Goal: Information Seeking & Learning: Find specific fact

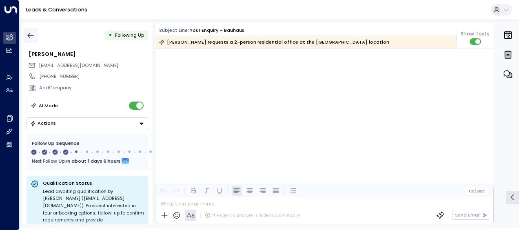
scroll to position [995, 0]
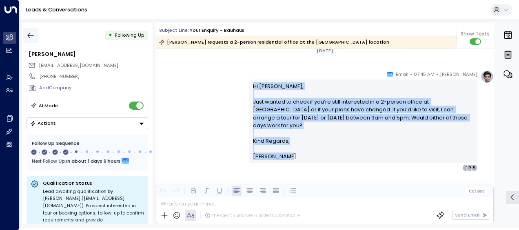
click at [31, 33] on icon "button" at bounding box center [31, 35] width 8 height 8
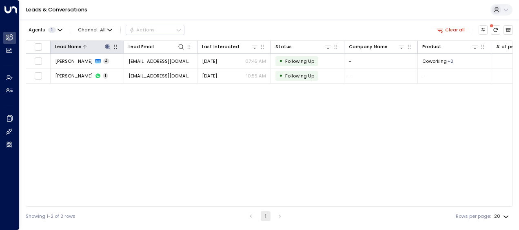
click at [107, 45] on icon at bounding box center [108, 47] width 7 height 7
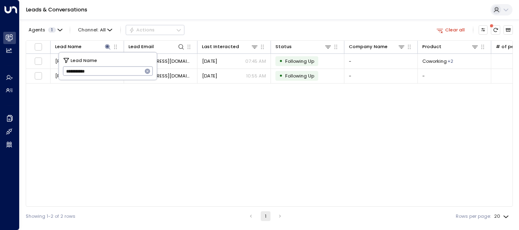
drag, startPoint x: 65, startPoint y: 72, endPoint x: 106, endPoint y: 71, distance: 40.8
click at [106, 71] on input "**********" at bounding box center [103, 71] width 80 height 13
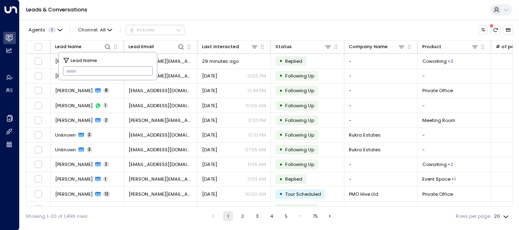
click at [67, 73] on input "text" at bounding box center [108, 71] width 90 height 13
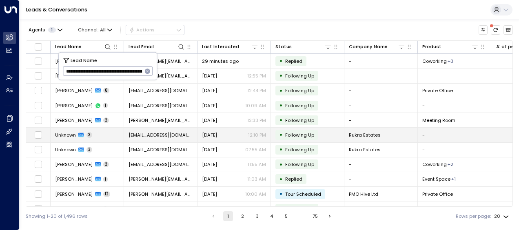
scroll to position [0, 81]
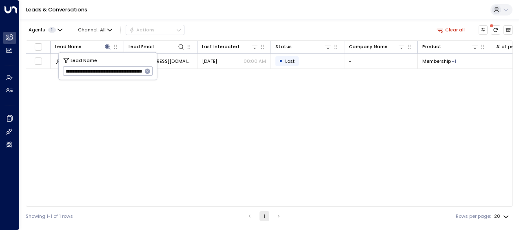
type input "**********"
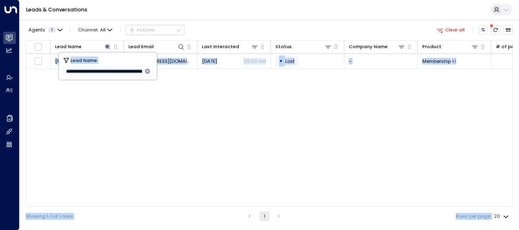
drag, startPoint x: 142, startPoint y: 73, endPoint x: 48, endPoint y: 73, distance: 94.3
click at [48, 73] on body "**********" at bounding box center [259, 113] width 519 height 226
drag, startPoint x: 48, startPoint y: 73, endPoint x: 116, endPoint y: 83, distance: 69.3
click at [116, 83] on div "Lead Name Lead Email Last Interacted Status Company Name Product # of people AI…" at bounding box center [269, 123] width 487 height 167
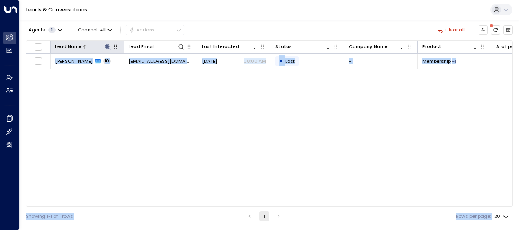
click at [107, 47] on icon at bounding box center [107, 46] width 5 height 5
click at [107, 46] on icon at bounding box center [107, 46] width 5 height 5
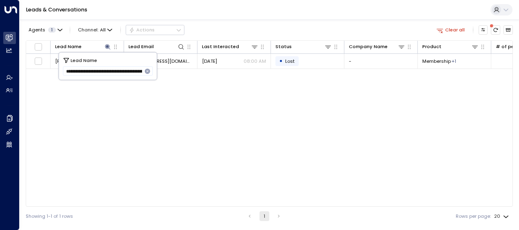
drag, startPoint x: 144, startPoint y: 70, endPoint x: 45, endPoint y: 75, distance: 98.9
click at [45, 75] on body "**********" at bounding box center [259, 113] width 519 height 226
drag, startPoint x: 66, startPoint y: 73, endPoint x: 243, endPoint y: 77, distance: 177.2
click at [243, 77] on body "**********" at bounding box center [259, 113] width 519 height 226
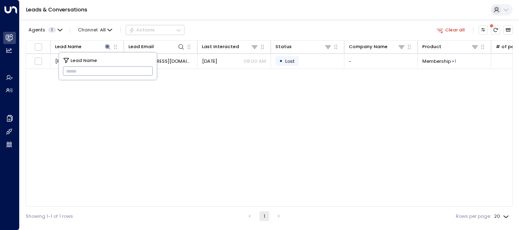
scroll to position [0, 0]
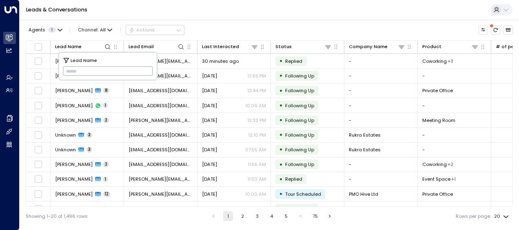
click at [67, 71] on input "text" at bounding box center [108, 71] width 90 height 13
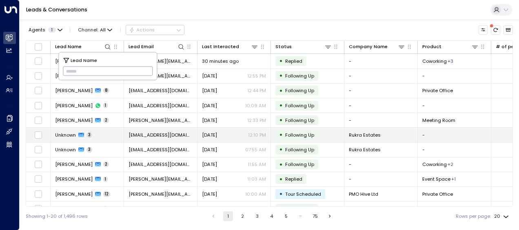
type input "**********"
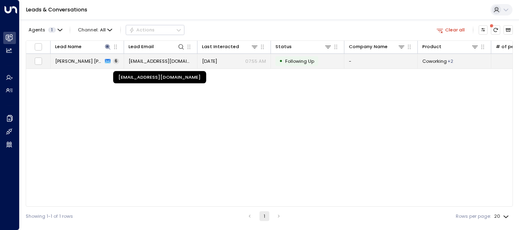
click at [180, 61] on span "[EMAIL_ADDRESS][DOMAIN_NAME]" at bounding box center [161, 61] width 64 height 7
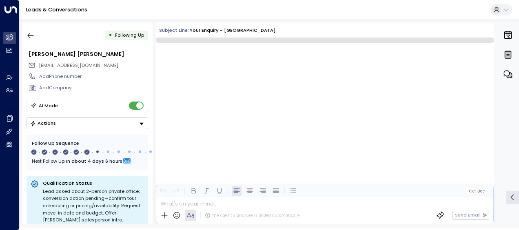
scroll to position [1640, 0]
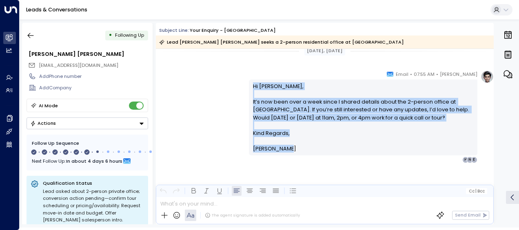
drag, startPoint x: 250, startPoint y: 81, endPoint x: 287, endPoint y: 151, distance: 79.3
click at [287, 151] on div "Hi [PERSON_NAME], It’s now been over a week since I shared details about the 2-…" at bounding box center [363, 118] width 229 height 76
drag, startPoint x: 287, startPoint y: 151, endPoint x: 268, endPoint y: 138, distance: 23.6
copy div "Hi [PERSON_NAME], It’s now been over a week since I shared details about the 2-…"
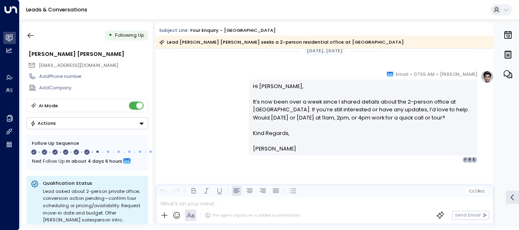
drag, startPoint x: 289, startPoint y: 36, endPoint x: 234, endPoint y: 75, distance: 68.2
click at [234, 75] on div "[PERSON_NAME] • 07:55 AM • Email Hi [PERSON_NAME], It’s now been over a week si…" at bounding box center [325, 116] width 338 height 93
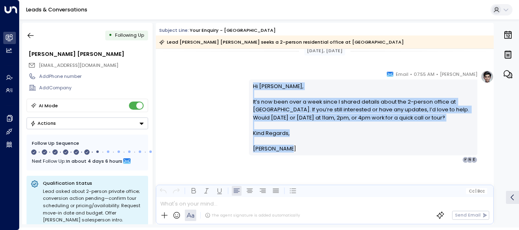
drag, startPoint x: 250, startPoint y: 81, endPoint x: 284, endPoint y: 149, distance: 76.3
click at [284, 149] on div "Hi [PERSON_NAME], It’s now been over a week since I shared details about the 2-…" at bounding box center [363, 118] width 229 height 76
drag, startPoint x: 284, startPoint y: 149, endPoint x: 266, endPoint y: 114, distance: 39.4
copy div "Hi [PERSON_NAME], It’s now been over a week since I shared details about the 2-…"
click at [31, 36] on icon "button" at bounding box center [31, 35] width 8 height 8
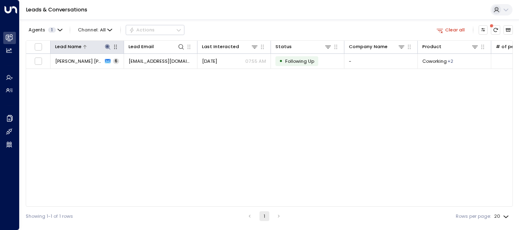
click at [107, 45] on icon at bounding box center [107, 46] width 5 height 5
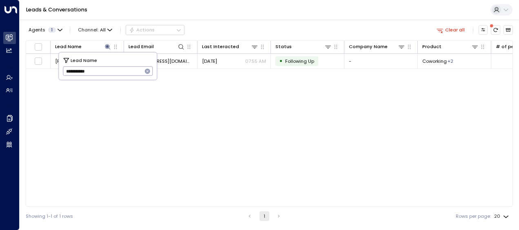
drag, startPoint x: 65, startPoint y: 72, endPoint x: 116, endPoint y: 73, distance: 51.0
click at [116, 73] on input "**********" at bounding box center [103, 71] width 80 height 13
click at [71, 70] on input "text" at bounding box center [108, 71] width 90 height 13
type input "**********"
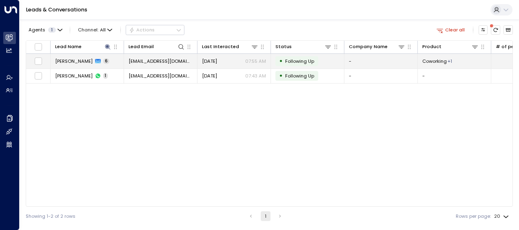
click at [213, 62] on span "[DATE]" at bounding box center [209, 61] width 15 height 7
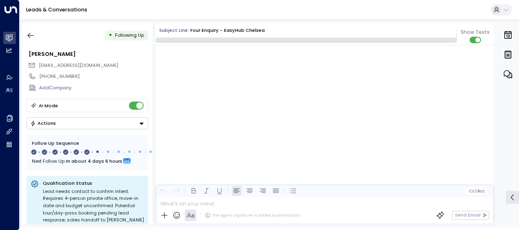
scroll to position [1679, 0]
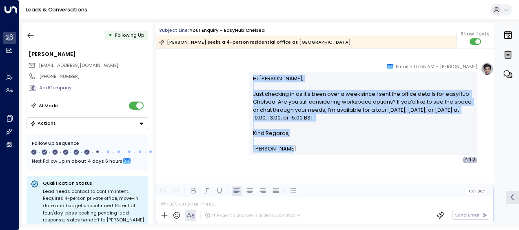
drag, startPoint x: 251, startPoint y: 77, endPoint x: 291, endPoint y: 145, distance: 79.2
click at [291, 145] on div "Hi [PERSON_NAME], Just checking in as it’s been over a week since I sent the of…" at bounding box center [363, 114] width 221 height 78
drag, startPoint x: 291, startPoint y: 145, endPoint x: 267, endPoint y: 137, distance: 24.7
copy div "Hi [PERSON_NAME], Just checking in as it’s been over a week since I sent the of…"
click at [30, 36] on icon "button" at bounding box center [31, 35] width 8 height 8
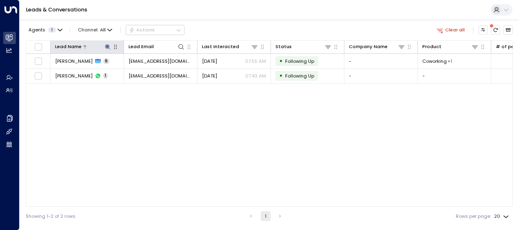
click at [107, 47] on icon at bounding box center [107, 46] width 5 height 5
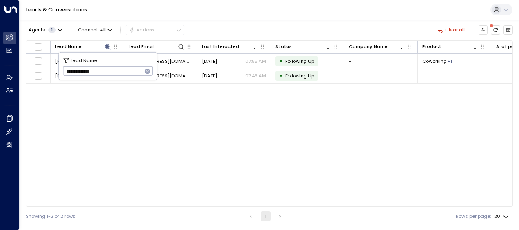
drag, startPoint x: 66, startPoint y: 68, endPoint x: 120, endPoint y: 76, distance: 55.3
click at [120, 76] on input "**********" at bounding box center [103, 71] width 80 height 13
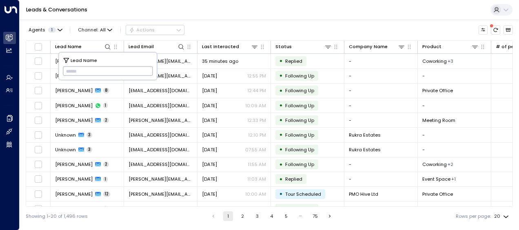
click at [66, 70] on input "text" at bounding box center [108, 71] width 90 height 13
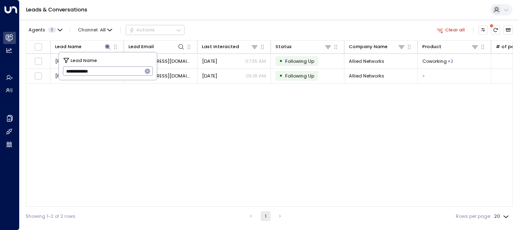
type input "**********"
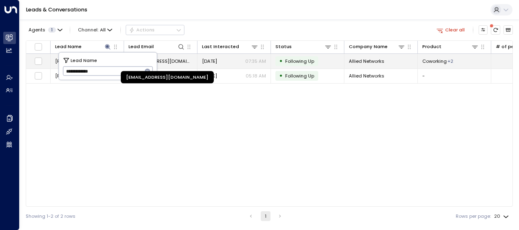
click at [182, 59] on span "[EMAIL_ADDRESS][DOMAIN_NAME]" at bounding box center [161, 61] width 64 height 7
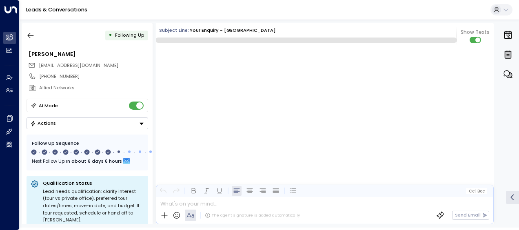
scroll to position [2590, 0]
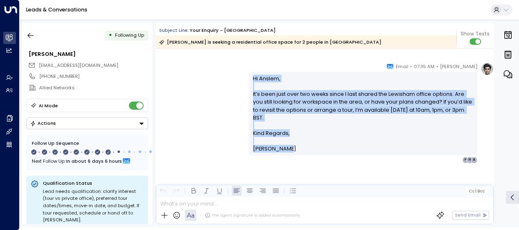
drag, startPoint x: 250, startPoint y: 76, endPoint x: 289, endPoint y: 148, distance: 81.9
click at [289, 148] on div "Hi [PERSON_NAME], It’s been just over two weeks since I last shared the Lewisha…" at bounding box center [363, 114] width 229 height 84
drag, startPoint x: 289, startPoint y: 148, endPoint x: 269, endPoint y: 133, distance: 24.7
copy div "Hi [PERSON_NAME], It’s been just over two weeks since I last shared the Lewisha…"
click at [33, 35] on icon "button" at bounding box center [31, 35] width 6 height 5
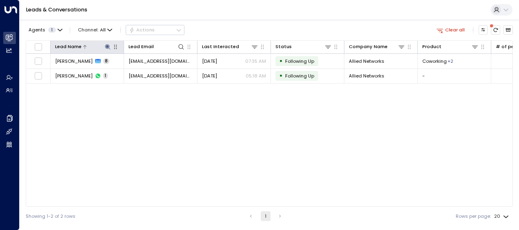
click at [107, 45] on icon at bounding box center [107, 46] width 5 height 5
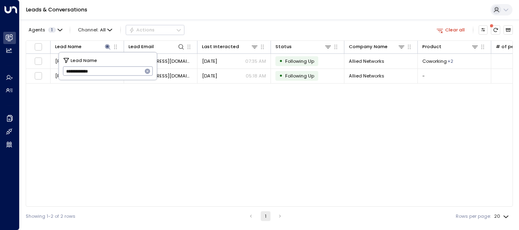
drag, startPoint x: 65, startPoint y: 74, endPoint x: 119, endPoint y: 73, distance: 54.3
click at [119, 73] on input "**********" at bounding box center [103, 71] width 80 height 13
type input "**********"
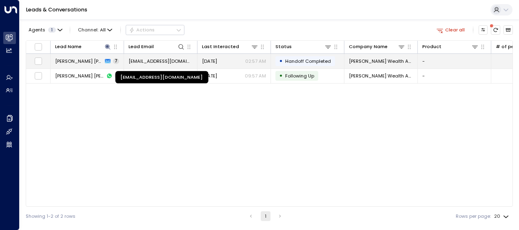
click at [177, 60] on span "[EMAIL_ADDRESS][DOMAIN_NAME]" at bounding box center [161, 61] width 64 height 7
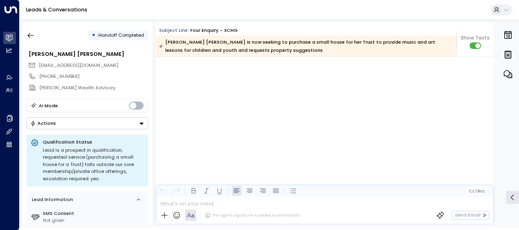
scroll to position [3232, 0]
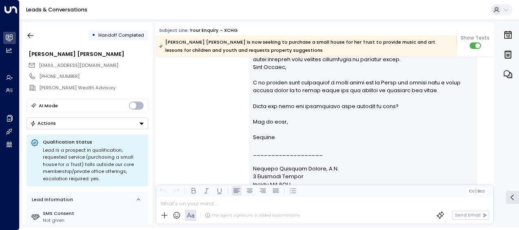
scroll to position [2922, 0]
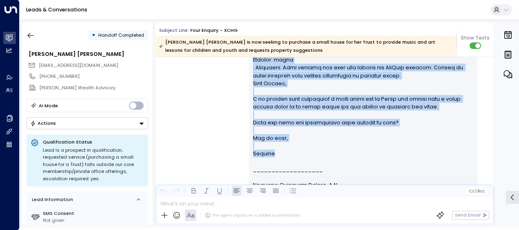
drag, startPoint x: 250, startPoint y: 58, endPoint x: 275, endPoint y: 153, distance: 97.9
click at [275, 153] on div "I have received a reply from [EMAIL_ADDRESS][DOMAIN_NAME] after they were hande…" at bounding box center [363, 90] width 229 height 781
drag, startPoint x: 275, startPoint y: 153, endPoint x: 258, endPoint y: 134, distance: 25.7
copy div "Channel: email : Attention: This message was sent from outside the NewFlex netw…"
click at [33, 33] on icon "button" at bounding box center [31, 35] width 8 height 8
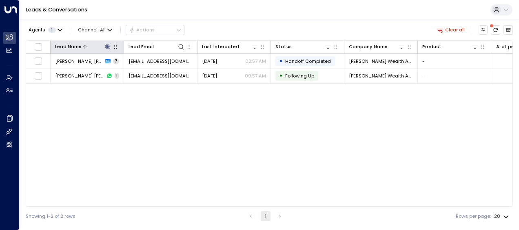
click at [107, 47] on icon at bounding box center [107, 46] width 5 height 5
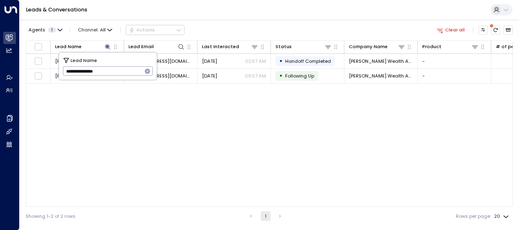
drag, startPoint x: 65, startPoint y: 69, endPoint x: 116, endPoint y: 72, distance: 51.5
click at [116, 72] on input "**********" at bounding box center [103, 71] width 80 height 13
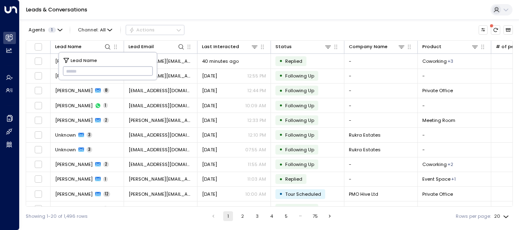
type input "**********"
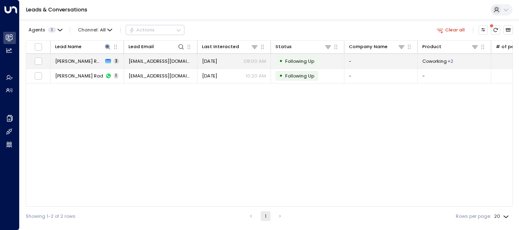
click at [217, 58] on span "[DATE]" at bounding box center [209, 61] width 15 height 7
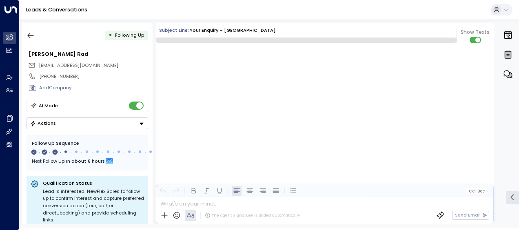
scroll to position [515, 0]
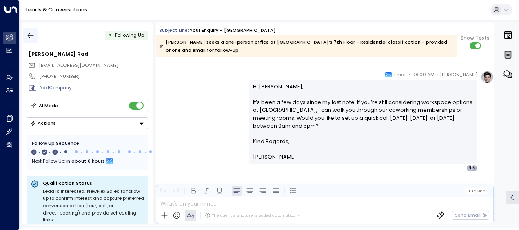
click at [31, 35] on icon "button" at bounding box center [31, 35] width 8 height 8
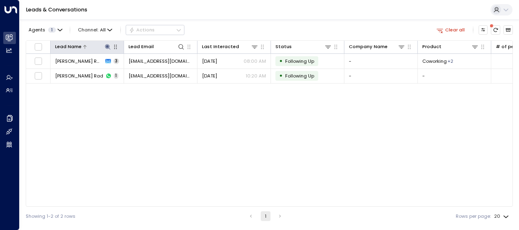
click at [108, 46] on icon at bounding box center [107, 46] width 5 height 5
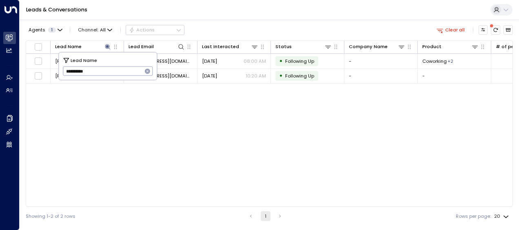
drag, startPoint x: 66, startPoint y: 71, endPoint x: 122, endPoint y: 75, distance: 56.1
click at [122, 75] on input "**********" at bounding box center [103, 71] width 80 height 13
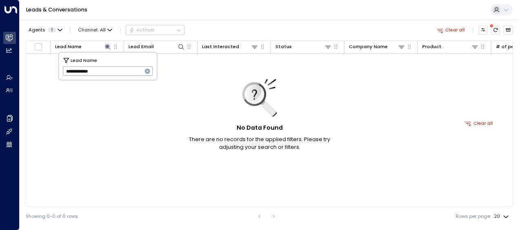
type input "**********"
drag, startPoint x: 64, startPoint y: 69, endPoint x: 118, endPoint y: 64, distance: 54.2
click at [118, 65] on input "**********" at bounding box center [103, 71] width 80 height 13
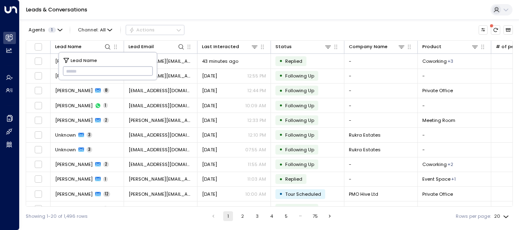
click at [69, 70] on input "text" at bounding box center [108, 71] width 90 height 13
type input "**********"
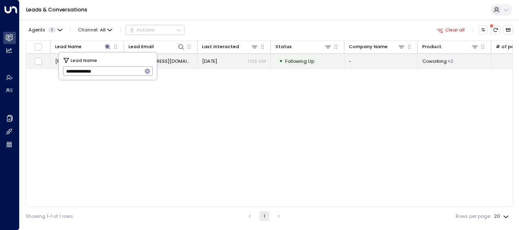
click at [182, 61] on span "[EMAIL_ADDRESS][DOMAIN_NAME]" at bounding box center [161, 61] width 64 height 7
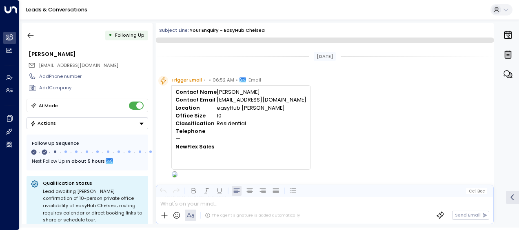
scroll to position [377, 0]
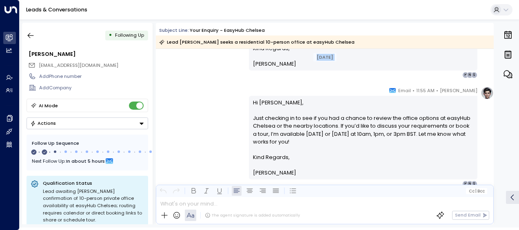
scroll to position [396, 0]
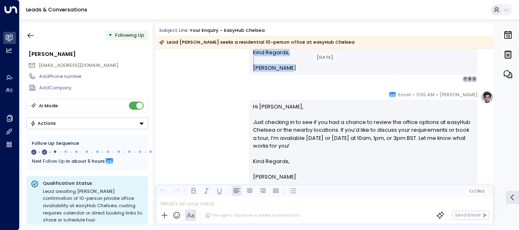
drag, startPoint x: 251, startPoint y: 71, endPoint x: 290, endPoint y: 67, distance: 38.6
drag, startPoint x: 290, startPoint y: 67, endPoint x: 273, endPoint y: 67, distance: 17.2
copy div "Lo Ipsum, Dolors ame cons adipisci el s 76-doeius tempori utlabo et doloRem Ali…"
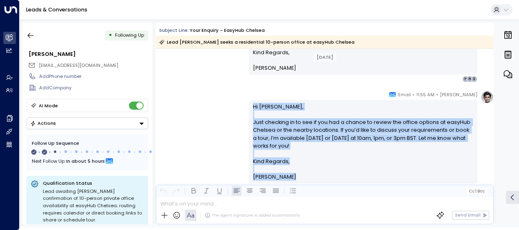
drag, startPoint x: 251, startPoint y: 104, endPoint x: 282, endPoint y: 188, distance: 90.0
click at [282, 188] on div "Subject Line: Your enquiry - easyHub [PERSON_NAME] Lead [PERSON_NAME] seeks a r…" at bounding box center [325, 124] width 338 height 202
drag, startPoint x: 282, startPoint y: 188, endPoint x: 269, endPoint y: 153, distance: 37.6
copy div "Hi [PERSON_NAME], Just checking in to see if you had a chance to review the off…"
click at [31, 35] on icon "button" at bounding box center [31, 35] width 8 height 8
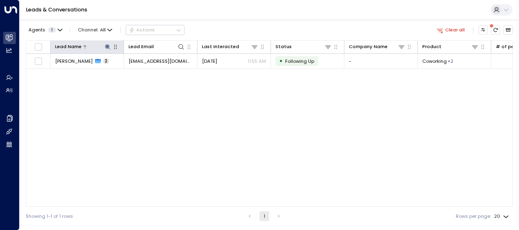
click at [109, 46] on icon at bounding box center [107, 46] width 5 height 5
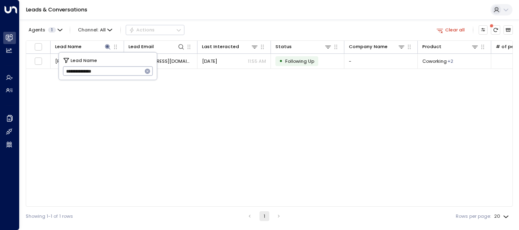
drag, startPoint x: 68, startPoint y: 72, endPoint x: 117, endPoint y: 75, distance: 49.5
click at [117, 75] on input "**********" at bounding box center [103, 71] width 80 height 13
type input "*"
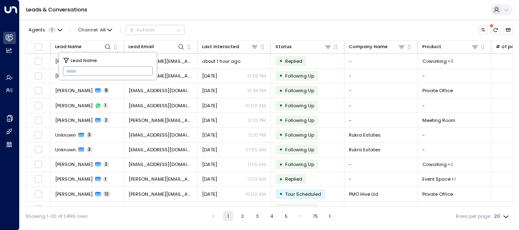
click at [117, 75] on input "text" at bounding box center [108, 71] width 90 height 13
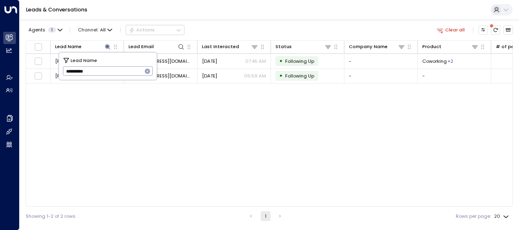
type input "**********"
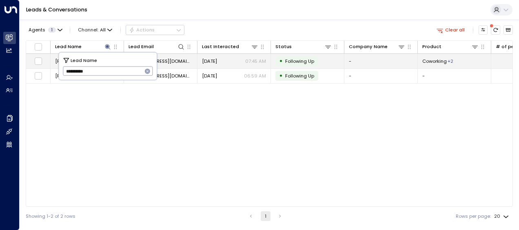
click at [177, 62] on td "[EMAIL_ADDRESS][DOMAIN_NAME]" at bounding box center [160, 61] width 73 height 14
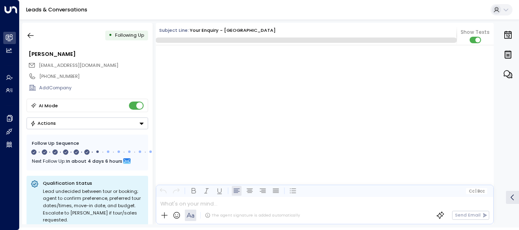
scroll to position [1749, 0]
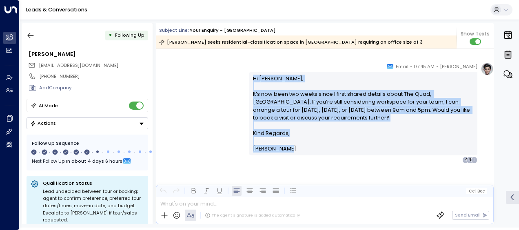
drag, startPoint x: 250, startPoint y: 77, endPoint x: 285, endPoint y: 148, distance: 79.1
click at [285, 148] on div "Hi [PERSON_NAME], It’s now been two weeks since I first shared details about Th…" at bounding box center [363, 114] width 229 height 84
drag, startPoint x: 285, startPoint y: 148, endPoint x: 267, endPoint y: 102, distance: 49.4
copy div "Hi [PERSON_NAME], It’s now been two weeks since I first shared details about Th…"
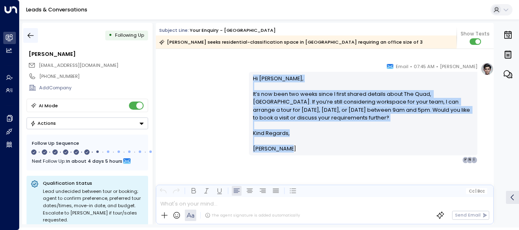
click at [31, 36] on icon "button" at bounding box center [31, 35] width 8 height 8
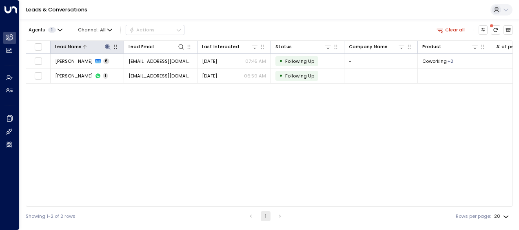
click at [106, 44] on icon at bounding box center [108, 47] width 7 height 7
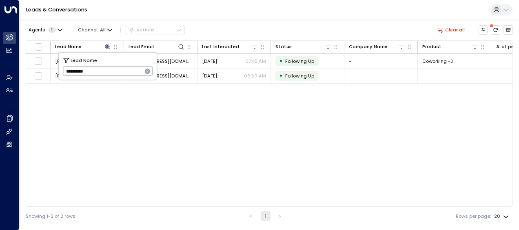
drag, startPoint x: 67, startPoint y: 73, endPoint x: 102, endPoint y: 77, distance: 35.7
click at [102, 77] on input "**********" at bounding box center [103, 71] width 80 height 13
type input "**********"
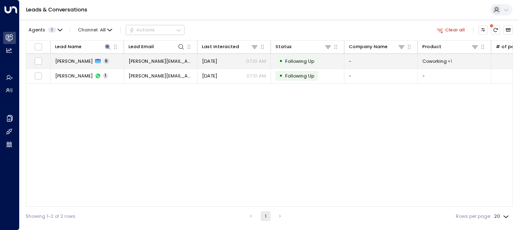
click at [217, 60] on span "[DATE]" at bounding box center [209, 61] width 15 height 7
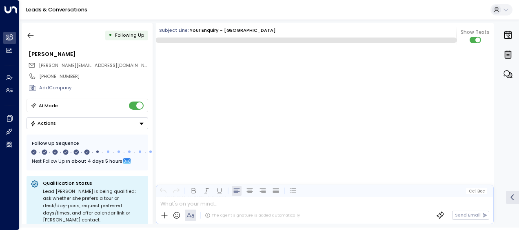
scroll to position [1868, 0]
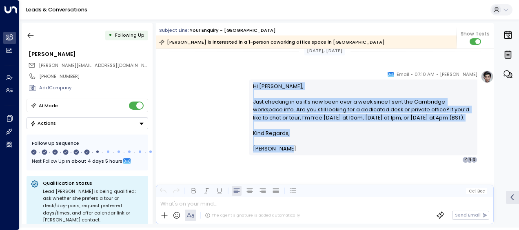
drag, startPoint x: 254, startPoint y: 95, endPoint x: 288, endPoint y: 158, distance: 72.0
click at [288, 158] on div "[PERSON_NAME] • 07:10 AM • Email Hi [PERSON_NAME], Just checking in as it’s now…" at bounding box center [363, 116] width 229 height 93
drag, startPoint x: 288, startPoint y: 158, endPoint x: 278, endPoint y: 147, distance: 15.6
copy div "Hi [PERSON_NAME], Just checking in as it’s now been over a week since I sent th…"
click at [33, 34] on icon "button" at bounding box center [31, 35] width 8 height 8
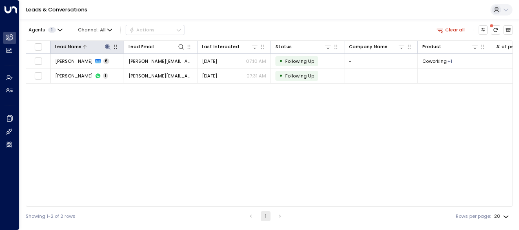
click at [108, 45] on icon at bounding box center [108, 47] width 7 height 7
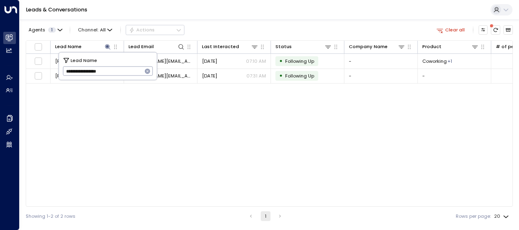
drag, startPoint x: 64, startPoint y: 69, endPoint x: 125, endPoint y: 78, distance: 61.4
click at [125, 78] on input "**********" at bounding box center [103, 71] width 80 height 13
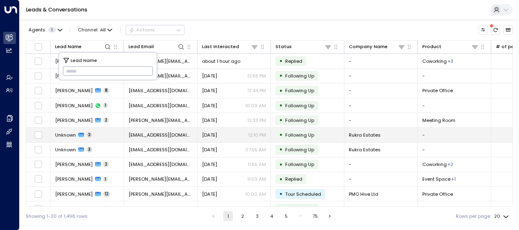
type input "**********"
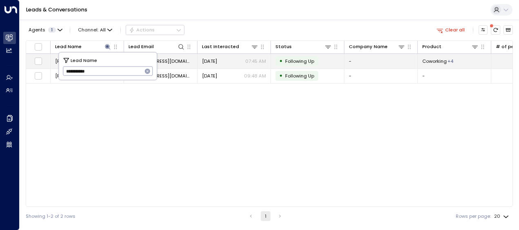
click at [207, 63] on span "[DATE]" at bounding box center [209, 61] width 15 height 7
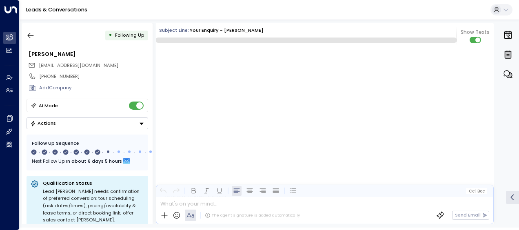
scroll to position [2542, 0]
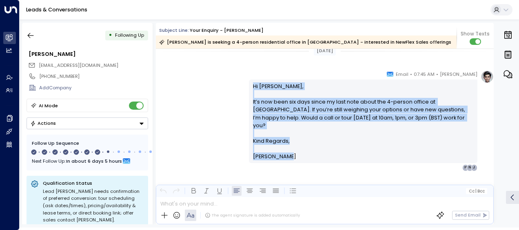
drag, startPoint x: 253, startPoint y: 85, endPoint x: 296, endPoint y: 151, distance: 78.9
click at [296, 151] on div "Hi [PERSON_NAME], It’s now been six days since my last note about the 4-person …" at bounding box center [363, 121] width 221 height 78
drag, startPoint x: 296, startPoint y: 151, endPoint x: 273, endPoint y: 147, distance: 24.0
click at [32, 33] on icon "button" at bounding box center [31, 35] width 8 height 8
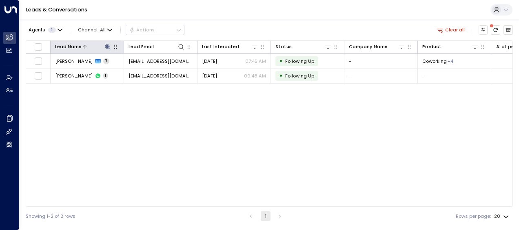
click at [107, 45] on icon at bounding box center [107, 46] width 5 height 5
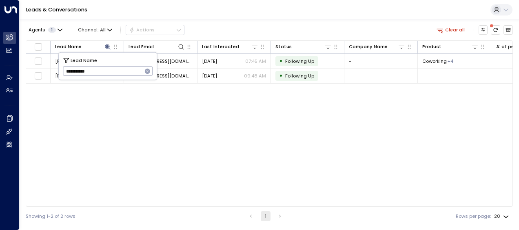
drag, startPoint x: 65, startPoint y: 71, endPoint x: 105, endPoint y: 73, distance: 40.9
click at [105, 73] on input "**********" at bounding box center [103, 71] width 80 height 13
type input "**********"
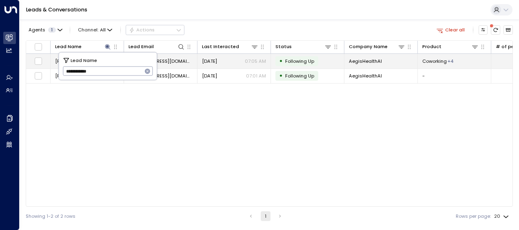
click at [217, 59] on span "[DATE]" at bounding box center [209, 61] width 15 height 7
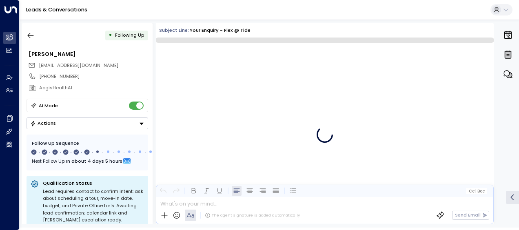
scroll to position [1978, 0]
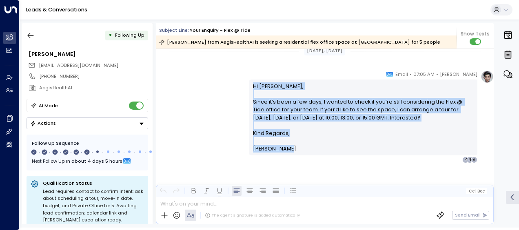
drag, startPoint x: 252, startPoint y: 85, endPoint x: 289, endPoint y: 149, distance: 73.2
click at [289, 149] on div "Hi [PERSON_NAME], Since it’s been a few days, I wanted to check if you’re still…" at bounding box center [363, 117] width 221 height 71
drag, startPoint x: 289, startPoint y: 149, endPoint x: 274, endPoint y: 128, distance: 25.6
click at [33, 35] on icon "button" at bounding box center [31, 35] width 8 height 8
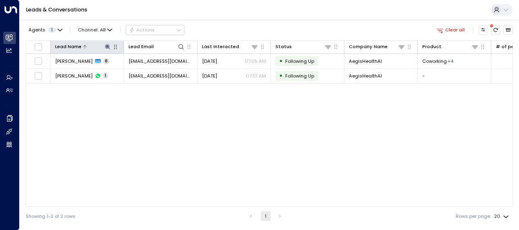
click at [108, 47] on icon at bounding box center [107, 46] width 5 height 5
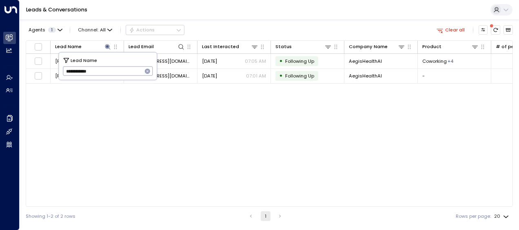
drag, startPoint x: 65, startPoint y: 72, endPoint x: 129, endPoint y: 72, distance: 63.7
click at [129, 72] on input "**********" at bounding box center [103, 71] width 80 height 13
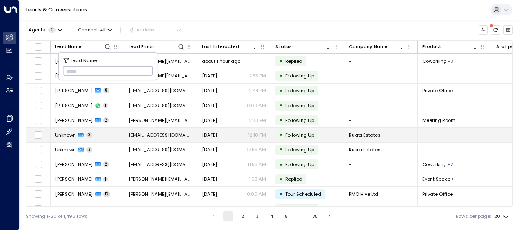
type input "**********"
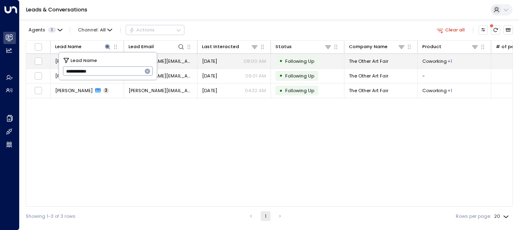
click at [207, 60] on span "[DATE]" at bounding box center [209, 61] width 15 height 7
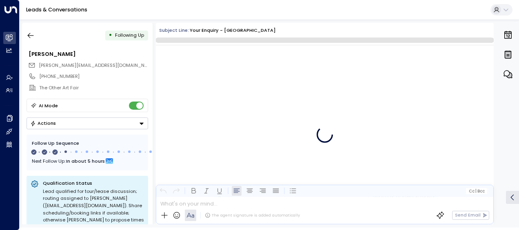
scroll to position [1184, 0]
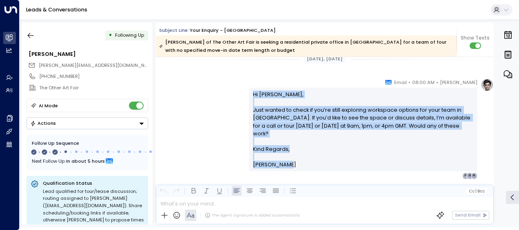
drag, startPoint x: 251, startPoint y: 94, endPoint x: 287, endPoint y: 158, distance: 74.0
click at [287, 158] on div "Hi [PERSON_NAME], Just wanted to check if you’re still exploring workspace opti…" at bounding box center [363, 130] width 221 height 78
drag, startPoint x: 287, startPoint y: 158, endPoint x: 275, endPoint y: 145, distance: 17.9
click at [33, 36] on icon "button" at bounding box center [31, 35] width 8 height 8
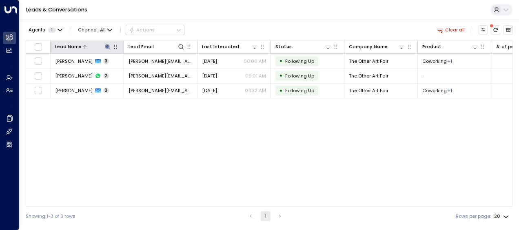
click at [105, 46] on icon at bounding box center [108, 47] width 7 height 7
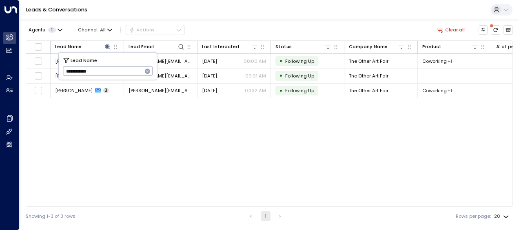
drag, startPoint x: 67, startPoint y: 69, endPoint x: 102, endPoint y: 70, distance: 35.5
click at [102, 70] on input "**********" at bounding box center [103, 71] width 80 height 13
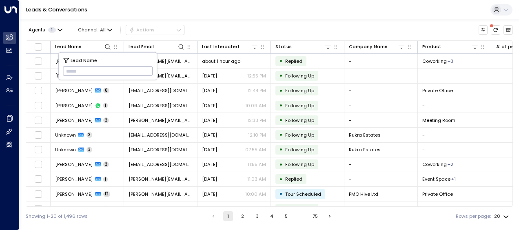
click at [70, 70] on input "text" at bounding box center [108, 71] width 90 height 13
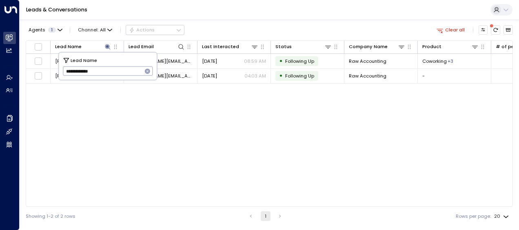
type input "**********"
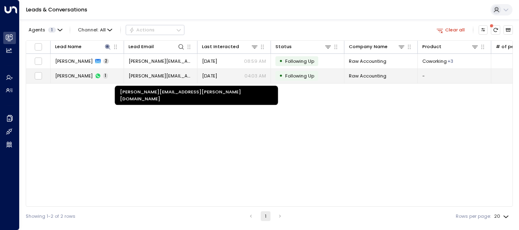
click at [176, 74] on span "[PERSON_NAME][EMAIL_ADDRESS][PERSON_NAME][DOMAIN_NAME]" at bounding box center [161, 76] width 64 height 7
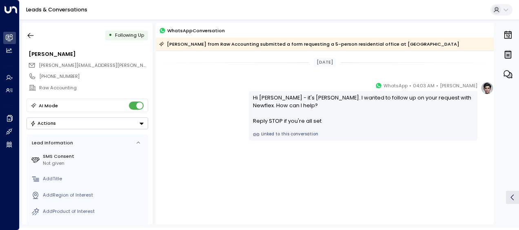
click at [215, 105] on div "[PERSON_NAME] • 04:03 AM • WhatsApp Hi [PERSON_NAME] - it's [PERSON_NAME]. I wa…" at bounding box center [325, 111] width 338 height 59
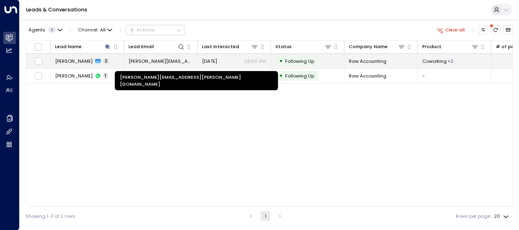
click at [145, 60] on span "[PERSON_NAME][EMAIL_ADDRESS][PERSON_NAME][DOMAIN_NAME]" at bounding box center [161, 61] width 64 height 7
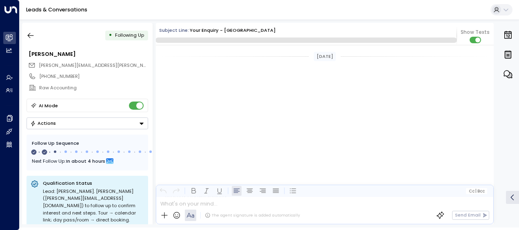
scroll to position [531, 0]
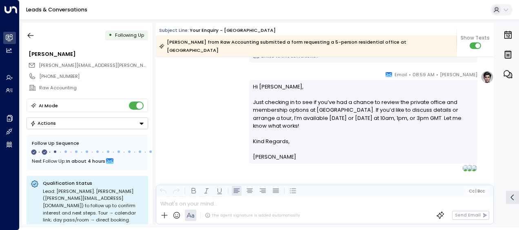
click at [194, 84] on div "[PERSON_NAME] • 08:59 AM • Email Hi [PERSON_NAME], Just checking in to see if y…" at bounding box center [325, 121] width 338 height 101
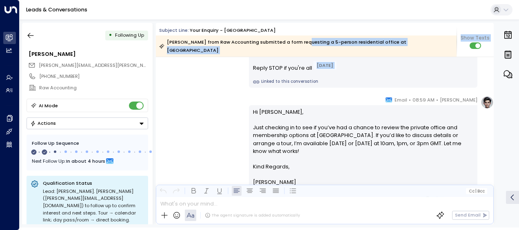
scroll to position [473, 0]
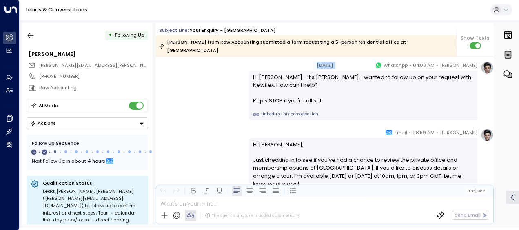
drag, startPoint x: 251, startPoint y: 66, endPoint x: 300, endPoint y: 55, distance: 50.1
click at [211, 103] on div "[PERSON_NAME] • 04:03 AM • WhatsApp Hi [PERSON_NAME] - it's [PERSON_NAME]. I wa…" at bounding box center [325, 90] width 338 height 59
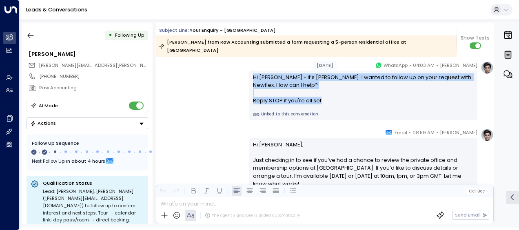
drag, startPoint x: 252, startPoint y: 69, endPoint x: 324, endPoint y: 100, distance: 78.5
click at [324, 100] on div "Hi [PERSON_NAME] - it's [PERSON_NAME]. I wanted to follow up on your request wi…" at bounding box center [363, 96] width 229 height 50
drag, startPoint x: 324, startPoint y: 100, endPoint x: 265, endPoint y: 91, distance: 59.4
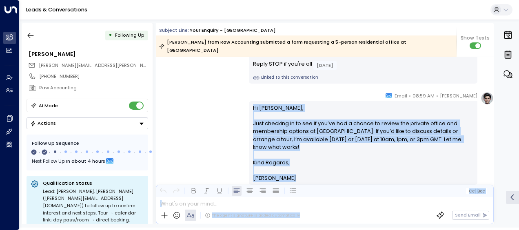
scroll to position [535, 0]
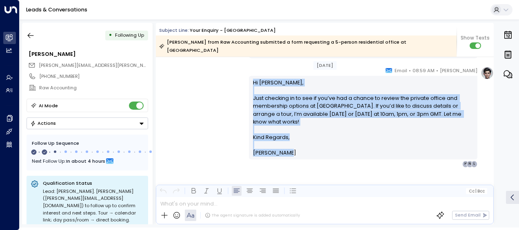
drag, startPoint x: 251, startPoint y: 136, endPoint x: 290, endPoint y: 159, distance: 45.7
click at [290, 159] on div "[PERSON_NAME] • 08:59 AM • Email Hi [PERSON_NAME], Just checking in to see if y…" at bounding box center [325, 150] width 338 height 166
drag, startPoint x: 290, startPoint y: 159, endPoint x: 267, endPoint y: 107, distance: 57.2
